Goal: Find specific page/section: Find specific page/section

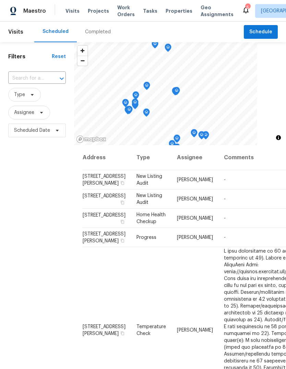
click at [98, 36] on div "Completed" at bounding box center [98, 32] width 42 height 21
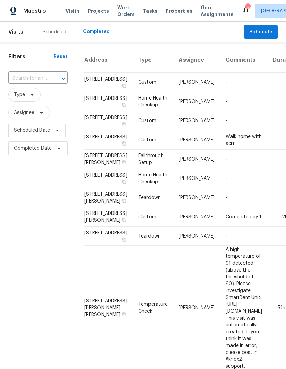
click at [175, 12] on span "Properties" at bounding box center [179, 11] width 27 height 7
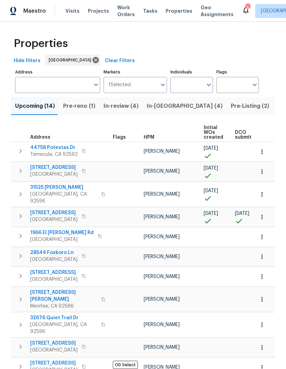
click at [185, 89] on input "Individuals" at bounding box center [187, 85] width 32 height 16
type input "[PERSON_NAME]"
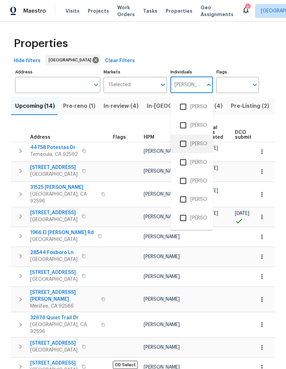
click at [199, 142] on li "[PERSON_NAME]" at bounding box center [192, 144] width 32 height 14
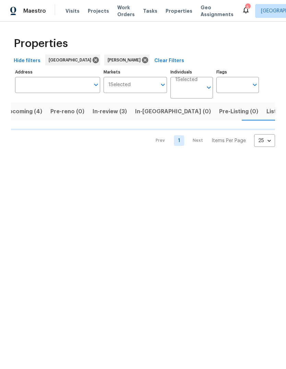
scroll to position [0, 11]
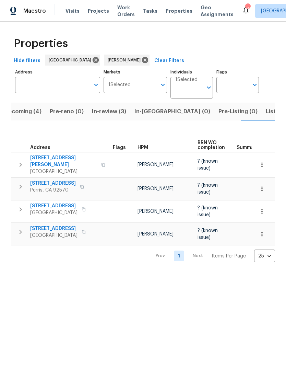
click at [148, 14] on div "Tasks" at bounding box center [150, 11] width 14 height 7
